Goal: Information Seeking & Learning: Learn about a topic

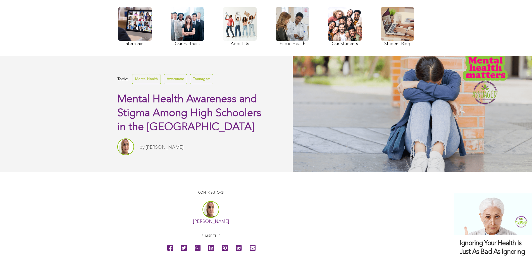
scroll to position [112, 0]
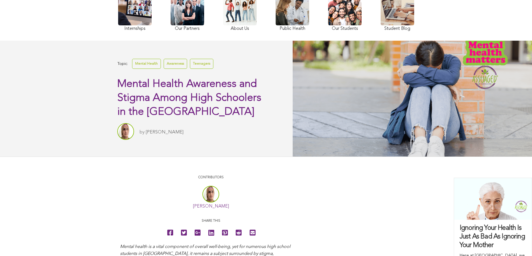
click at [180, 95] on span "Mental Health Awareness and Stigma Among High Schoolers in the [GEOGRAPHIC_DATA]" at bounding box center [189, 98] width 144 height 39
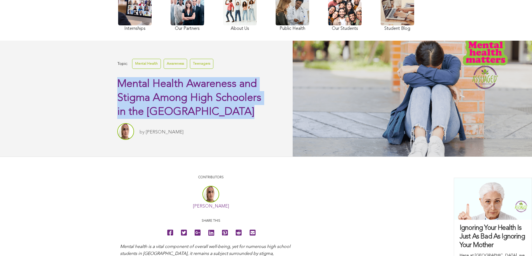
click at [180, 95] on span "Mental Health Awareness and Stigma Among High Schoolers in the [GEOGRAPHIC_DATA]" at bounding box center [189, 98] width 144 height 39
copy div "Mental Health Awareness and Stigma Among High Schoolers in the [GEOGRAPHIC_DATA]"
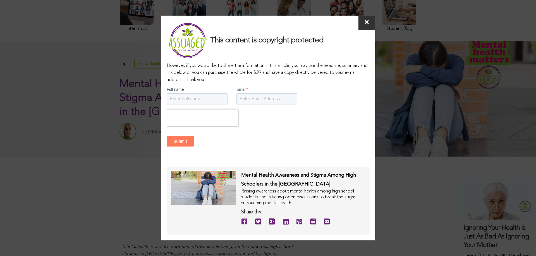
click at [371, 21] on span at bounding box center [366, 23] width 17 height 15
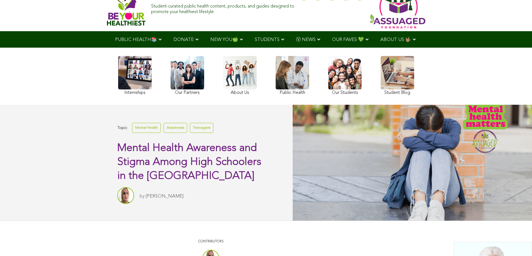
scroll to position [0, 0]
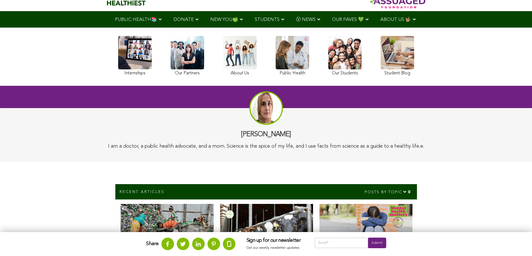
scroll to position [140, 0]
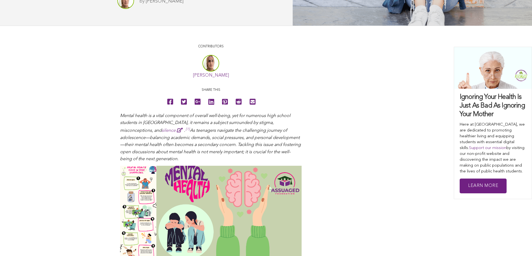
scroll to position [335, 0]
